Goal: Navigation & Orientation: Go to known website

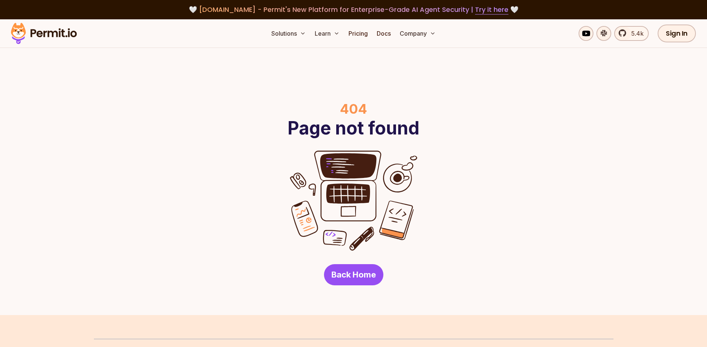
click at [62, 32] on img at bounding box center [43, 33] width 73 height 25
click at [61, 32] on img at bounding box center [43, 33] width 73 height 25
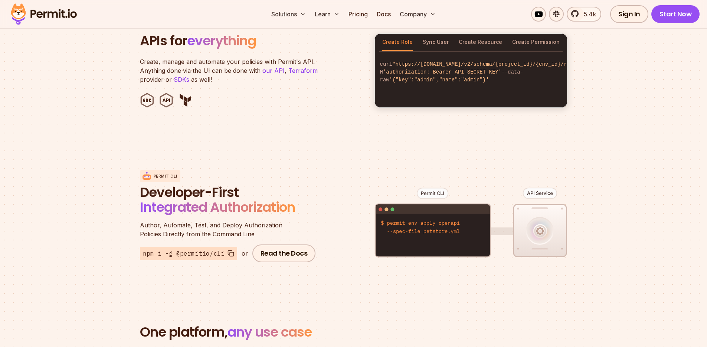
scroll to position [901, 0]
